Goal: Task Accomplishment & Management: Check status

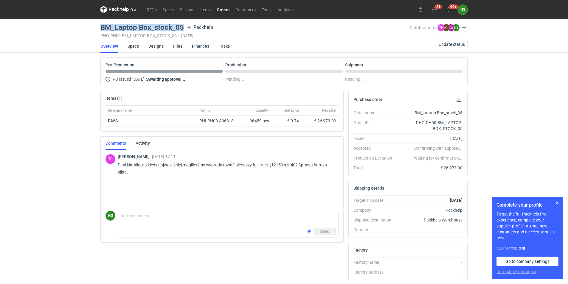
drag, startPoint x: 177, startPoint y: 27, endPoint x: 100, endPoint y: 29, distance: 77.2
click at [100, 29] on main "BM_Laptop Box_stock_05 Packhelp PHO-PH00-BM_LAPTOP-BOX_STOCK_05 • [DATE] Collab…" at bounding box center [284, 204] width 372 height 370
click at [166, 31] on div "BM_Laptop Box_stock_05 Packhelp PHO-PH00-BM_LAPTOP-BOX_STOCK_05 • [DATE]" at bounding box center [254, 31] width 309 height 14
drag, startPoint x: 166, startPoint y: 31, endPoint x: 147, endPoint y: 26, distance: 20.3
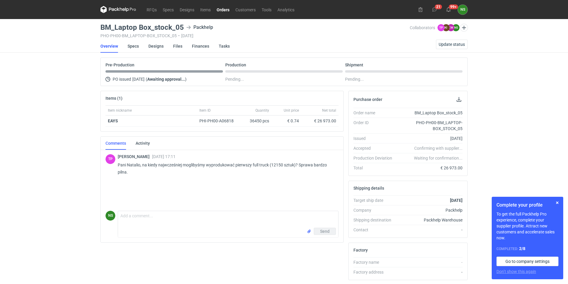
click at [147, 26] on h3 "BM_Laptop Box_stock_05" at bounding box center [141, 27] width 83 height 7
drag, startPoint x: 182, startPoint y: 27, endPoint x: 95, endPoint y: 28, distance: 86.7
click at [95, 28] on div "RFQs Specs Designs Items Orders Customers Tools Analytics 21 99+ NS [PERSON_NAM…" at bounding box center [284, 142] width 568 height 284
copy h3 "BM_Laptop Box_stock_05"
click at [219, 9] on link "Orders" at bounding box center [223, 9] width 19 height 7
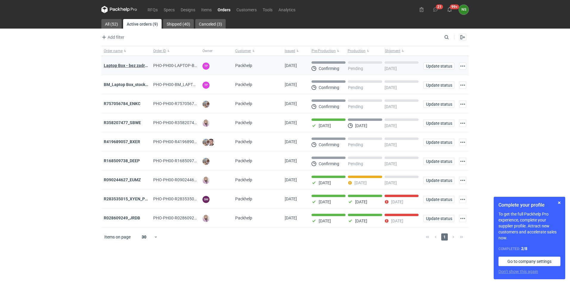
click at [129, 65] on strong "Laptop Box - bez zadruku - stock 3" at bounding box center [136, 65] width 65 height 5
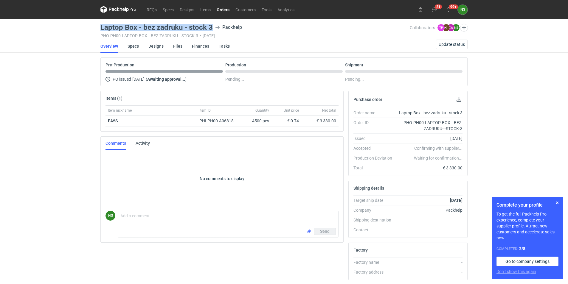
drag, startPoint x: 212, startPoint y: 27, endPoint x: 93, endPoint y: 28, distance: 118.9
click at [93, 28] on div "RFQs Specs Designs Items Orders Customers Tools Analytics 21 99+ NS [PERSON_NAM…" at bounding box center [284, 142] width 568 height 284
click at [152, 10] on link "RFQs" at bounding box center [152, 9] width 16 height 7
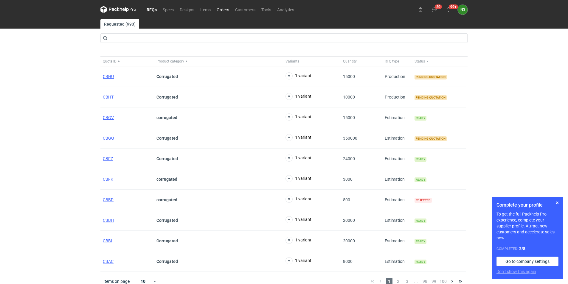
click at [221, 8] on link "Orders" at bounding box center [223, 9] width 18 height 7
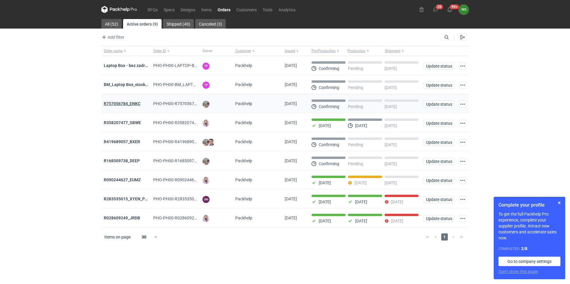
click at [119, 106] on strong "R757056784_ENKC" at bounding box center [122, 103] width 37 height 5
